Goal: Book appointment/travel/reservation

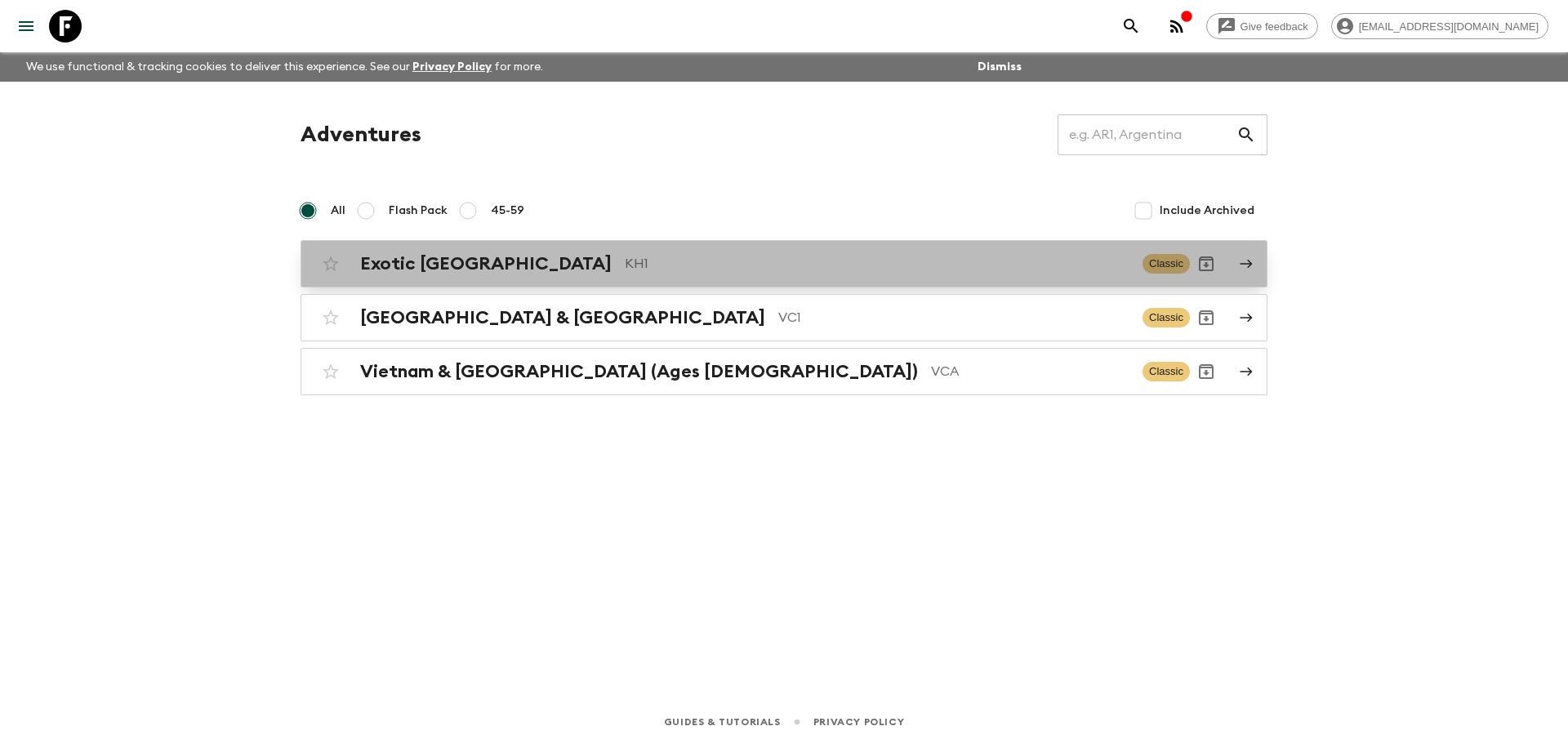
click at [473, 267] on h2 "Exotic [GEOGRAPHIC_DATA]" at bounding box center [485, 264] width 251 height 22
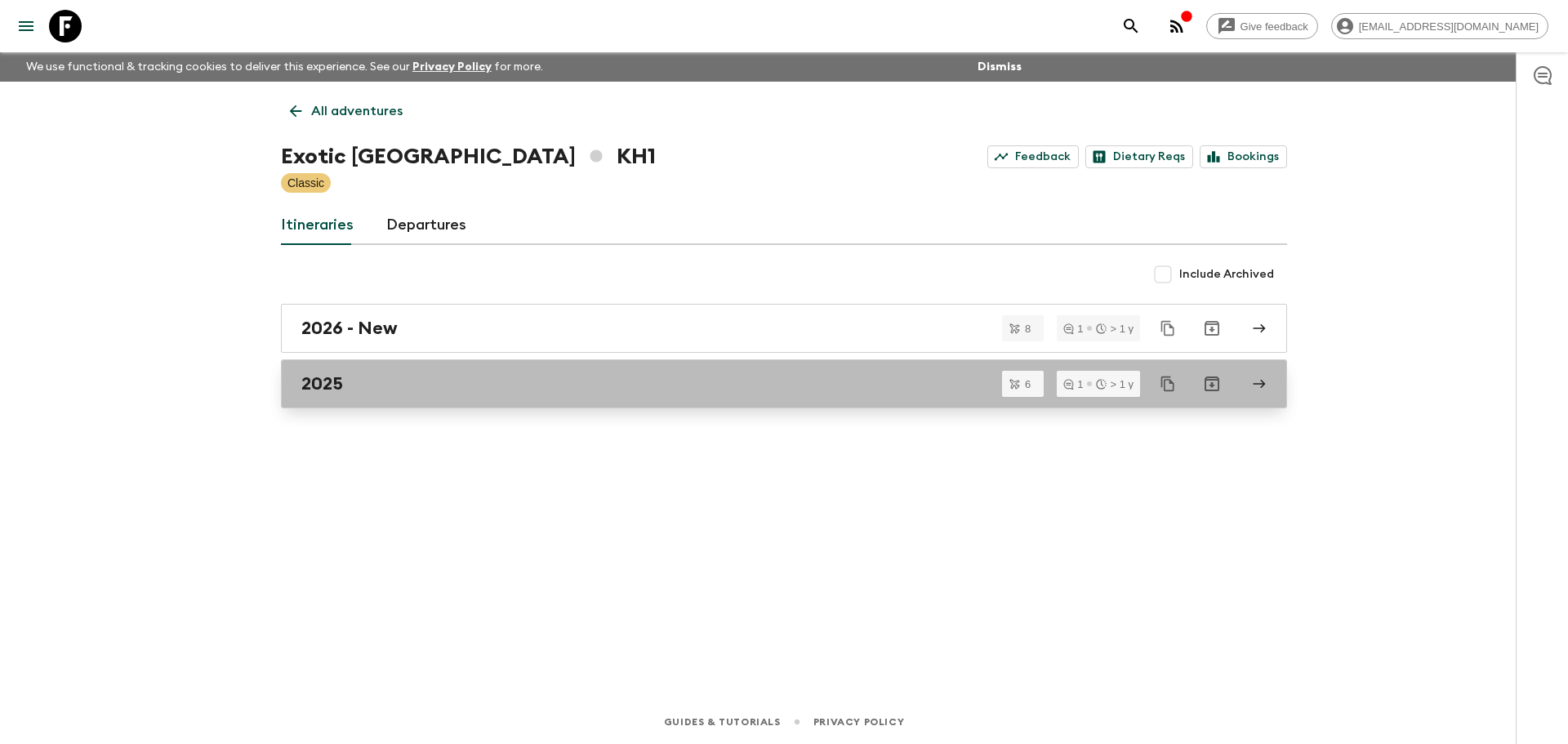
click at [429, 385] on div "2025" at bounding box center [768, 384] width 935 height 22
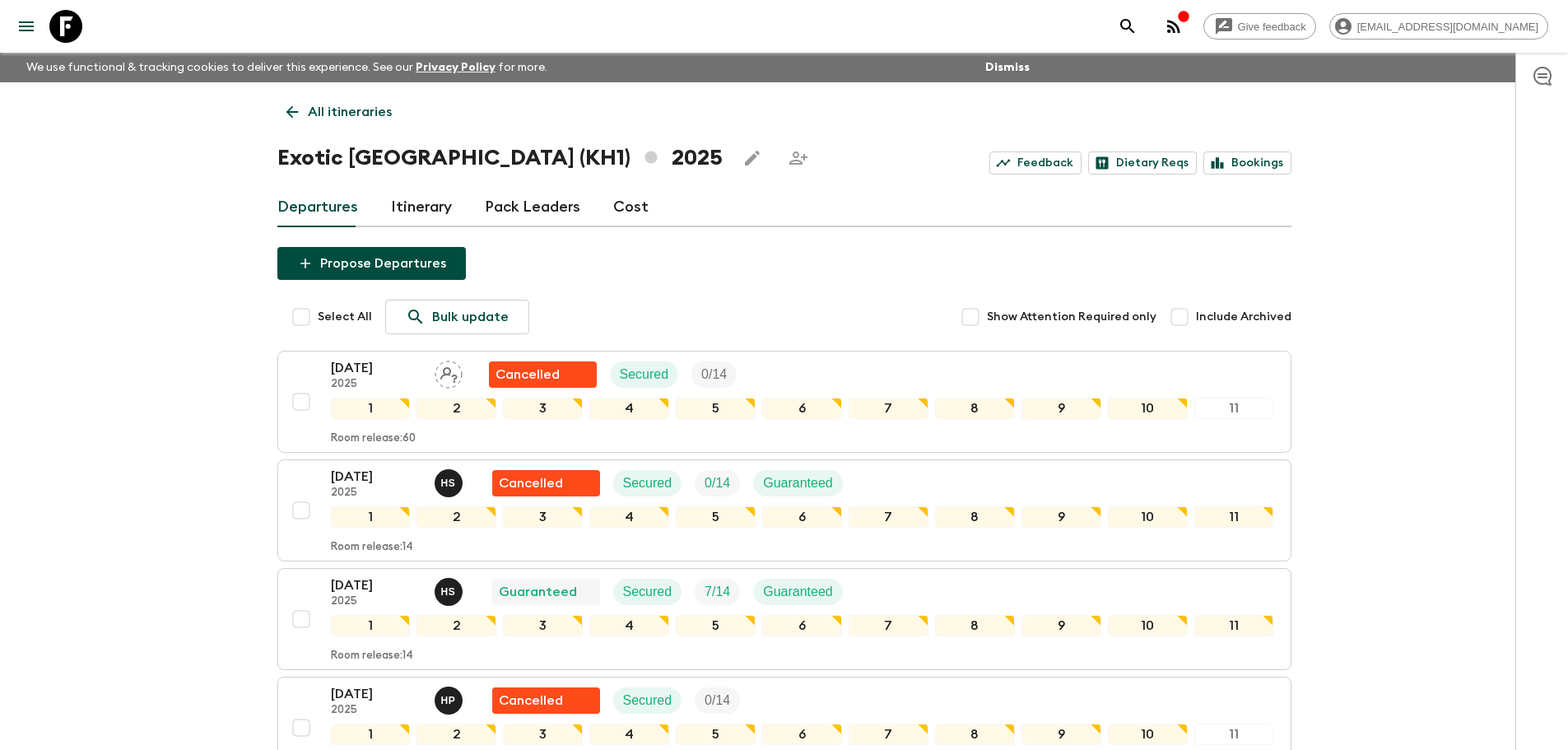
drag, startPoint x: 289, startPoint y: 125, endPoint x: 834, endPoint y: 374, distance: 599.2
click at [290, 125] on link "All itineraries" at bounding box center [339, 112] width 124 height 33
